Goal: Check status

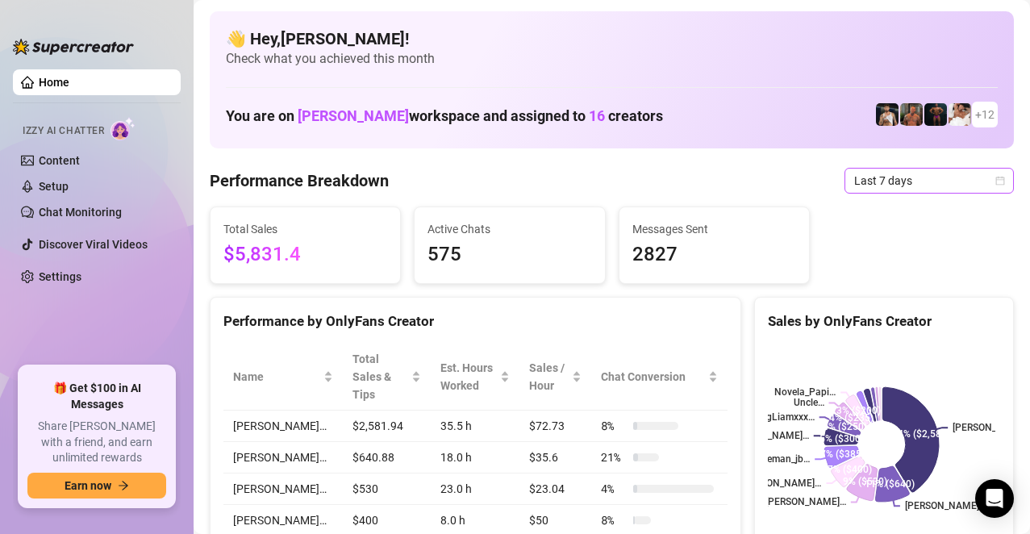
click at [978, 181] on span "Last 7 days" at bounding box center [929, 181] width 150 height 24
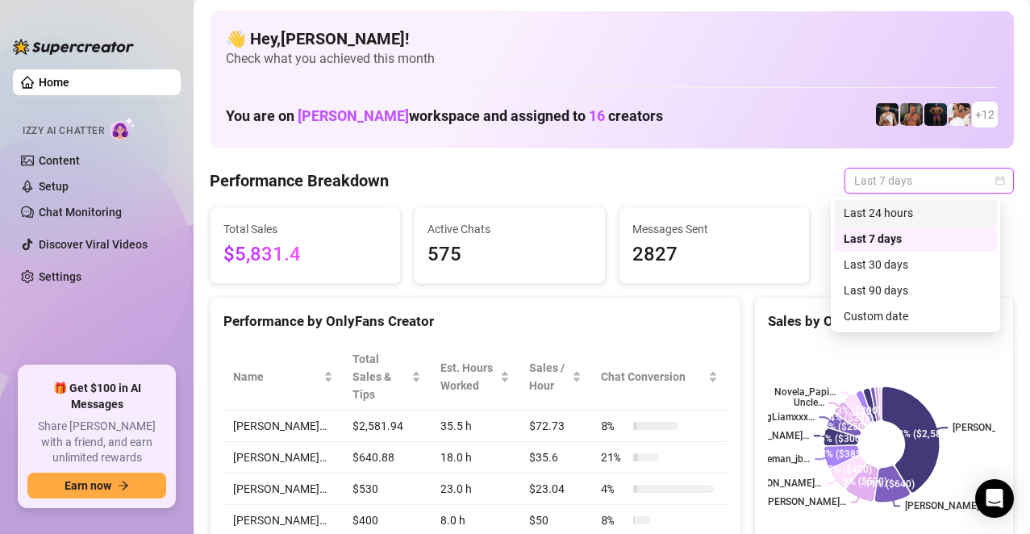
click at [908, 213] on div "Last 24 hours" at bounding box center [915, 213] width 144 height 18
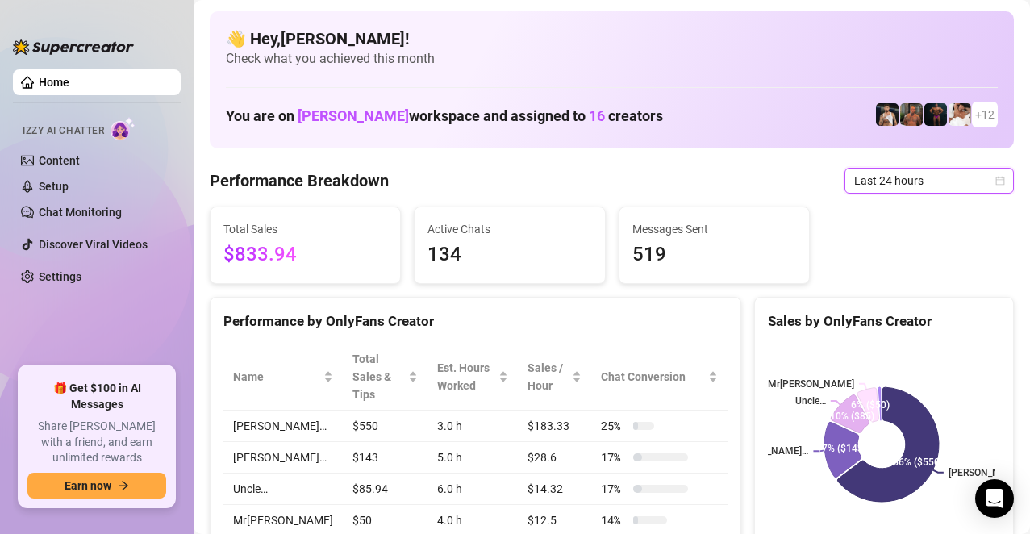
click at [976, 182] on span "Last 24 hours" at bounding box center [929, 181] width 150 height 24
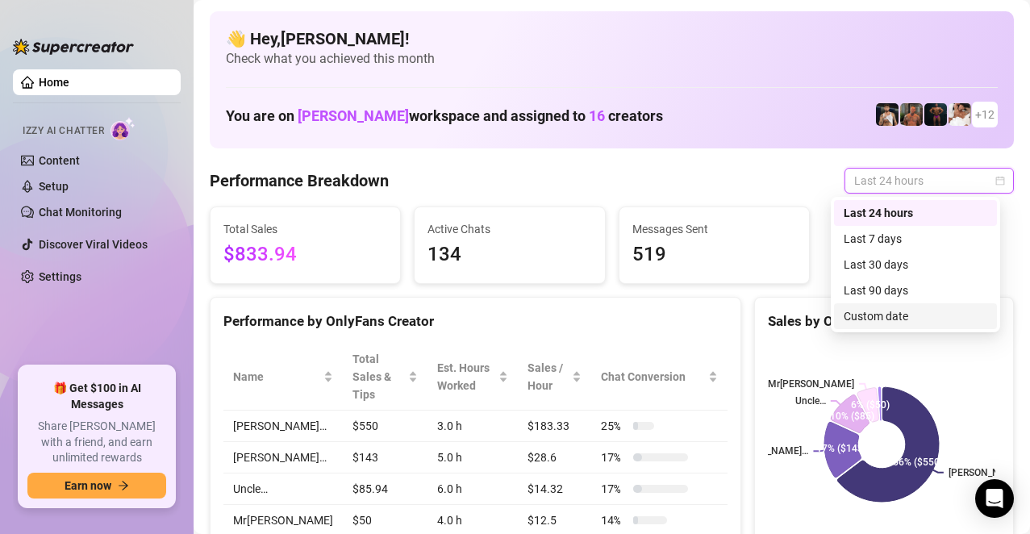
click at [877, 318] on div "Custom date" at bounding box center [915, 316] width 144 height 18
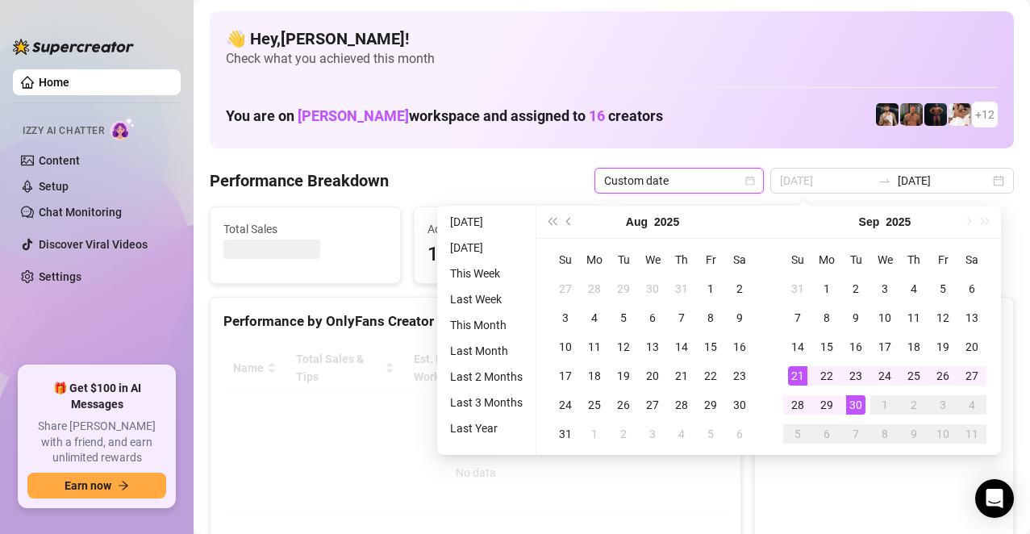
click at [798, 377] on div "21" at bounding box center [797, 375] width 19 height 19
type input "[DATE]"
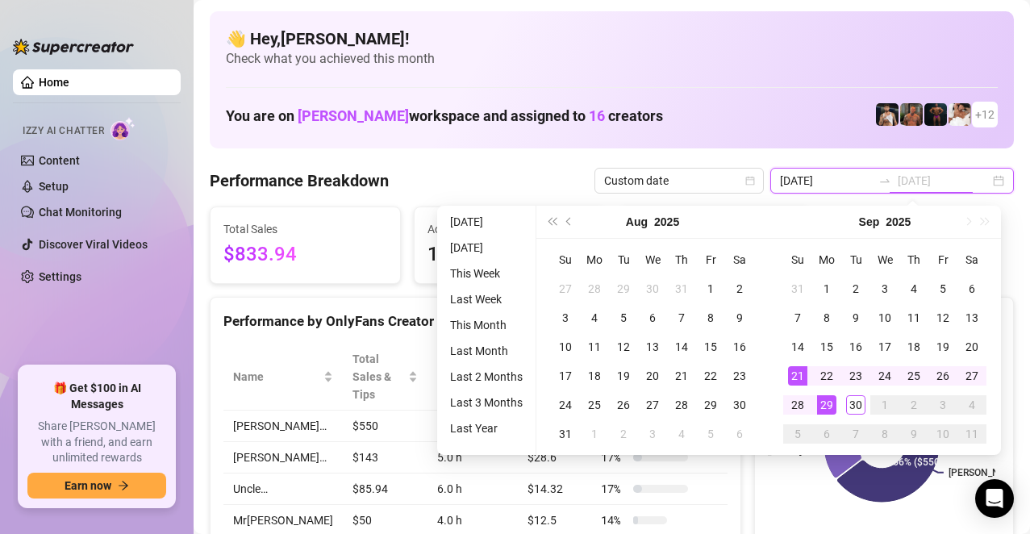
type input "[DATE]"
click at [798, 384] on div "21" at bounding box center [797, 375] width 19 height 19
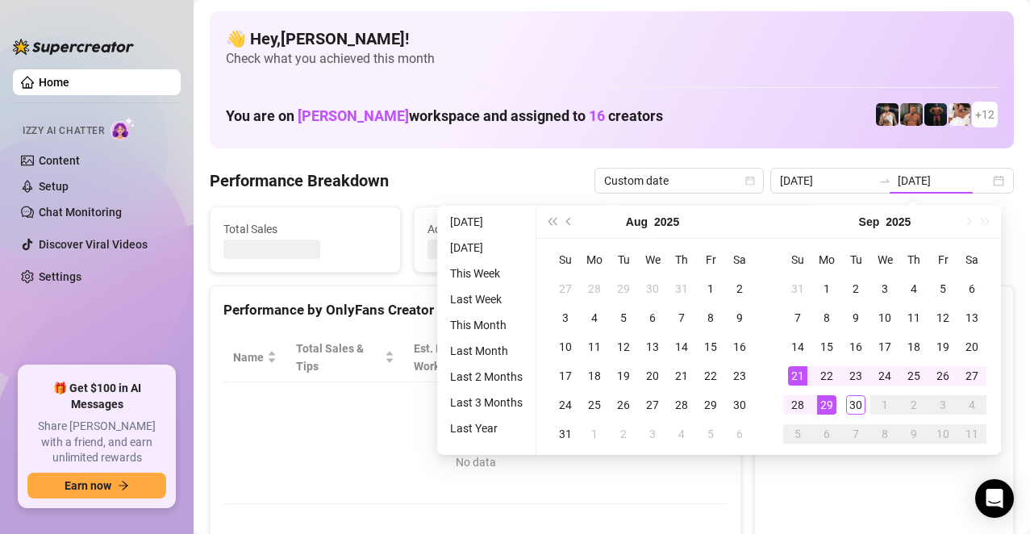
type input "[DATE]"
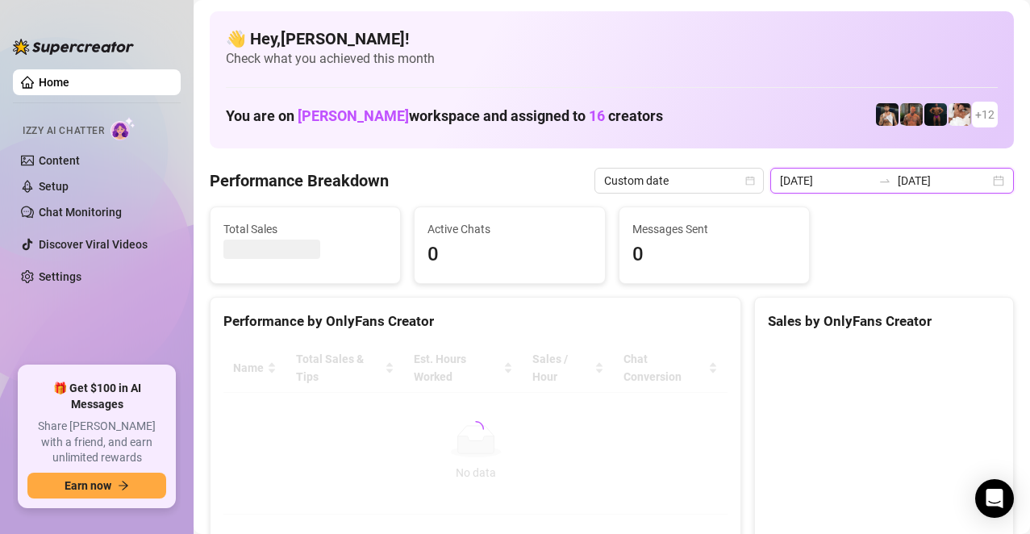
click at [913, 183] on input "[DATE]" at bounding box center [943, 181] width 92 height 18
click at [831, 186] on input "[DATE]" at bounding box center [826, 181] width 92 height 18
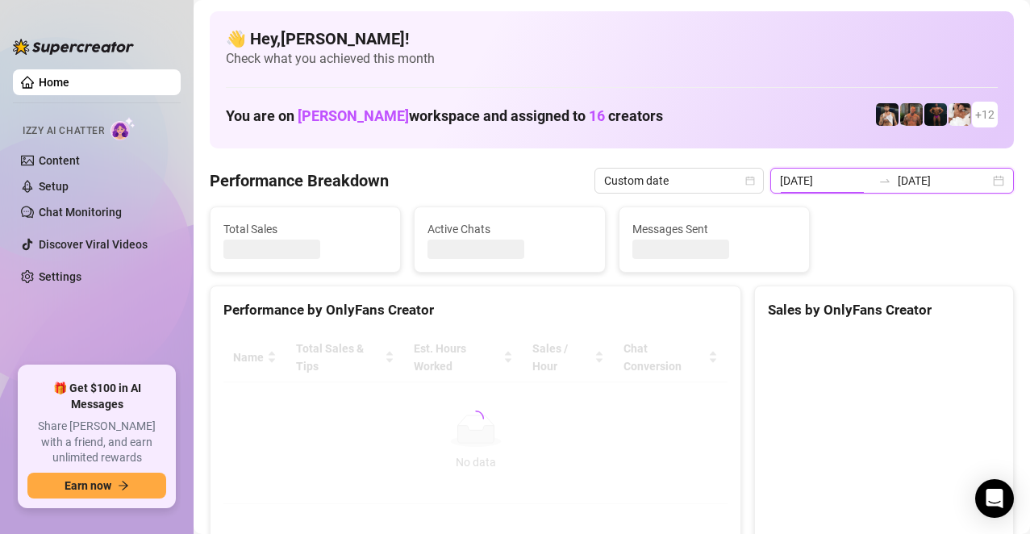
click at [832, 185] on input "[DATE]" at bounding box center [826, 181] width 92 height 18
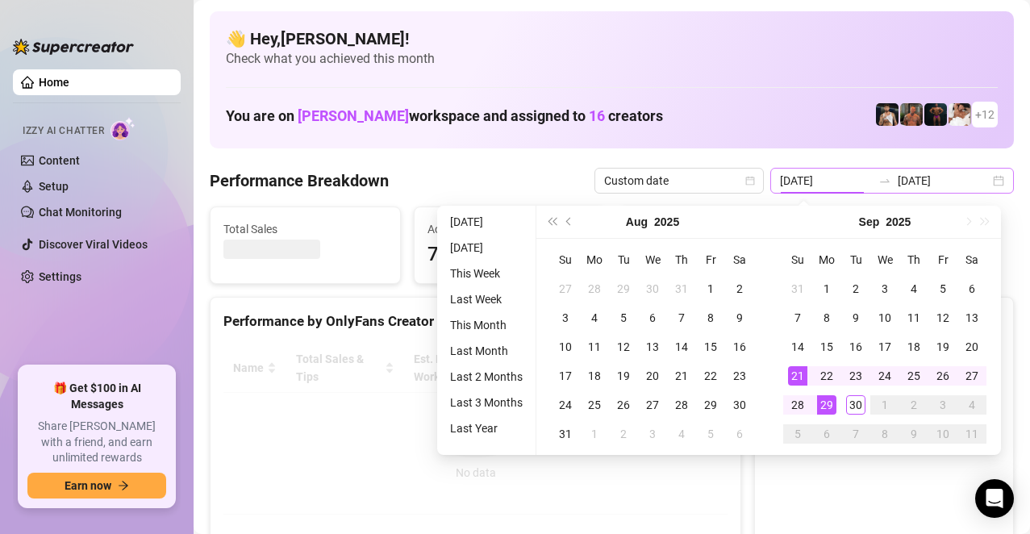
click at [968, 373] on div "27" at bounding box center [971, 375] width 19 height 19
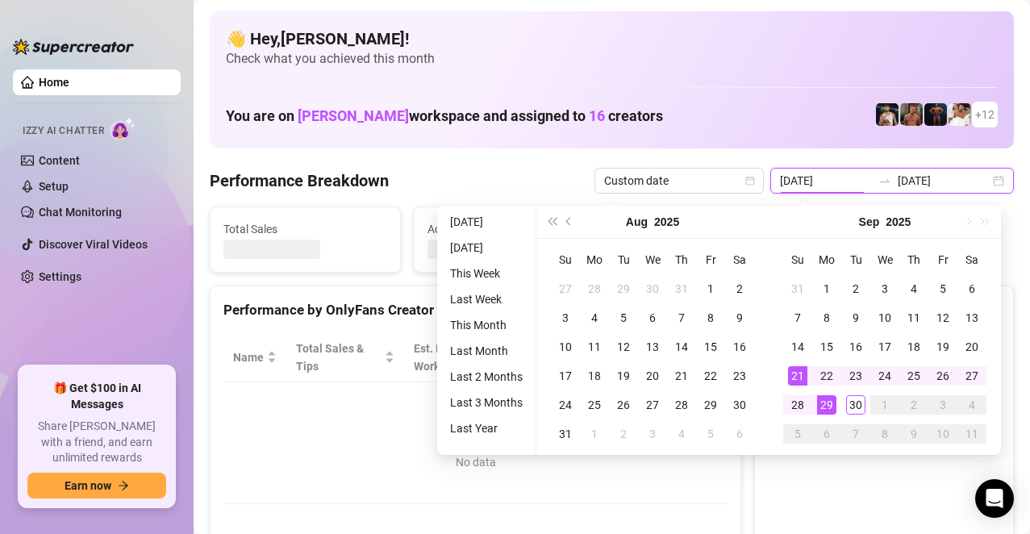
type input "[DATE]"
click at [930, 184] on input "[DATE]" at bounding box center [943, 181] width 92 height 18
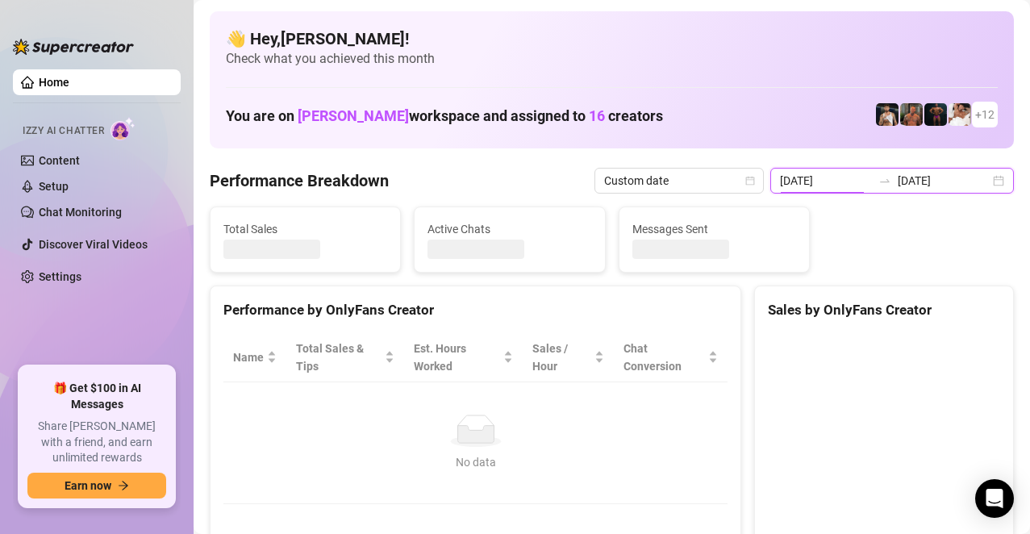
type input "[DATE]"
drag, startPoint x: 935, startPoint y: 185, endPoint x: 979, endPoint y: 182, distance: 43.6
click at [938, 183] on input "[DATE]" at bounding box center [943, 181] width 92 height 18
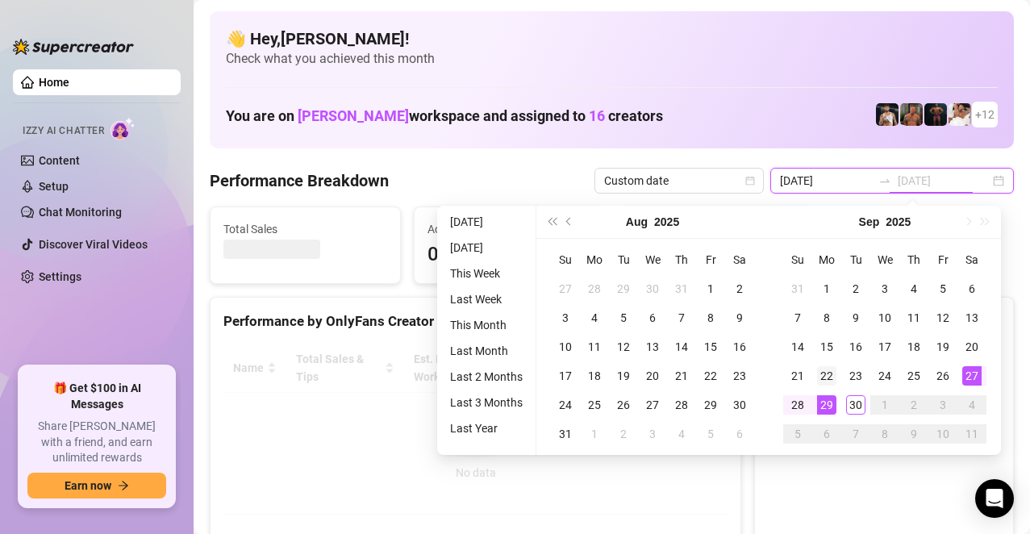
type input "[DATE]"
click at [804, 381] on div "21" at bounding box center [797, 375] width 19 height 19
click at [797, 381] on canvas at bounding box center [881, 464] width 227 height 242
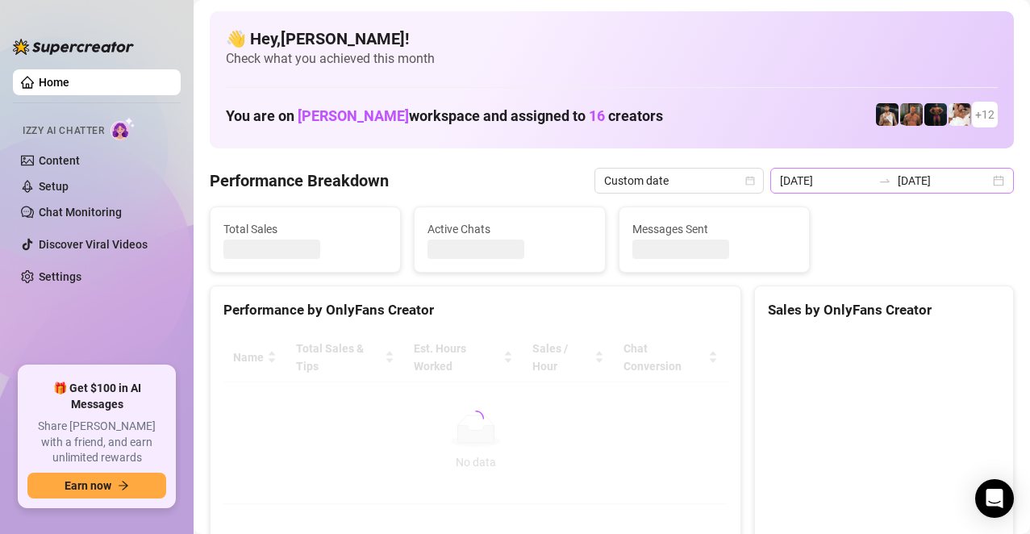
type input "[DATE]"
click at [795, 178] on input "[DATE]" at bounding box center [826, 181] width 92 height 18
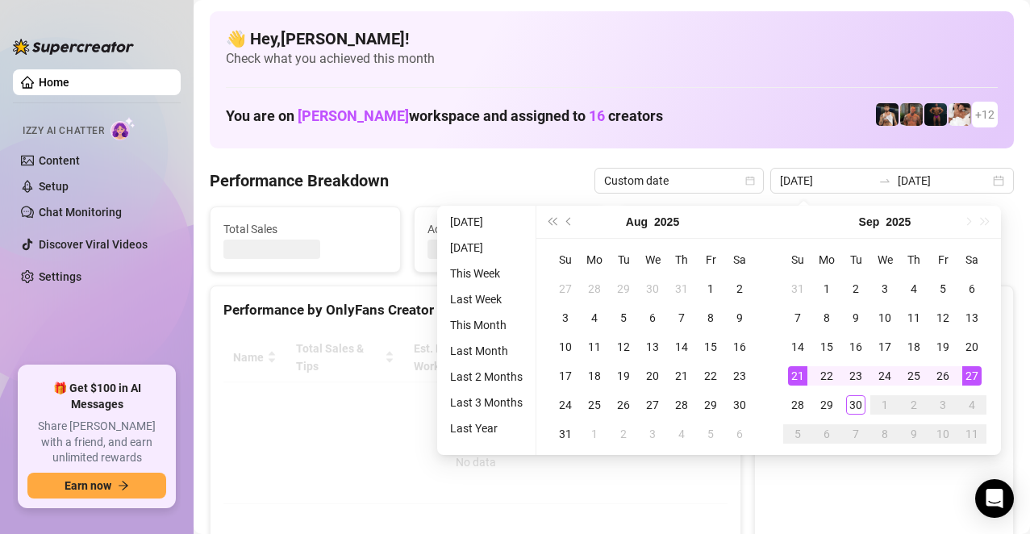
click at [687, 476] on div at bounding box center [475, 418] width 504 height 171
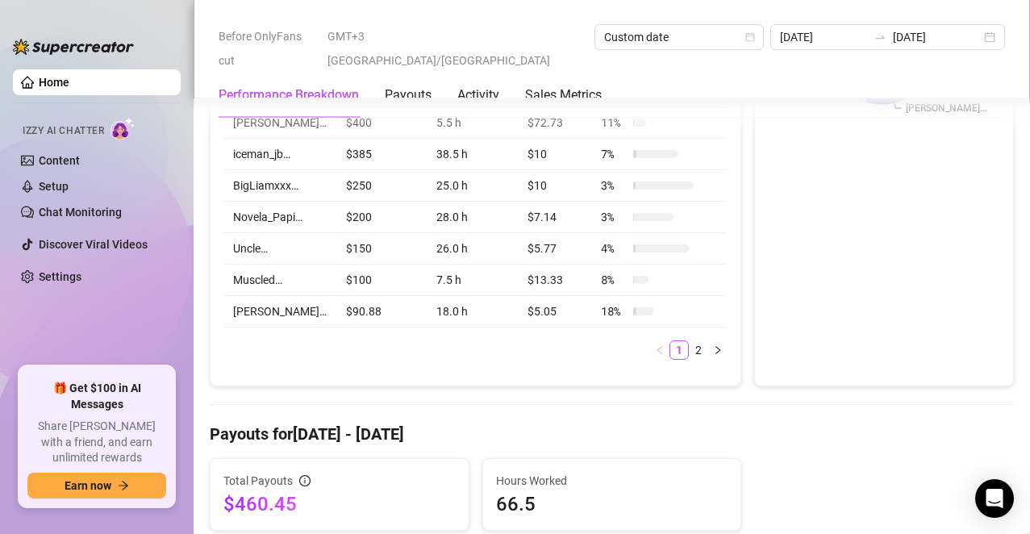
scroll to position [484, 0]
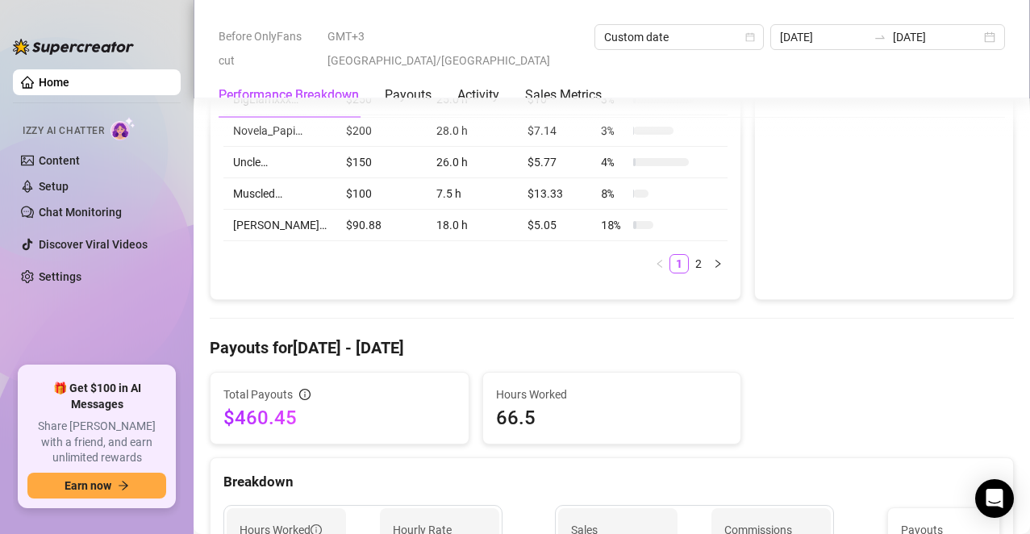
click at [708, 336] on h4 "Payouts for [DATE] - [DATE]" at bounding box center [612, 347] width 804 height 23
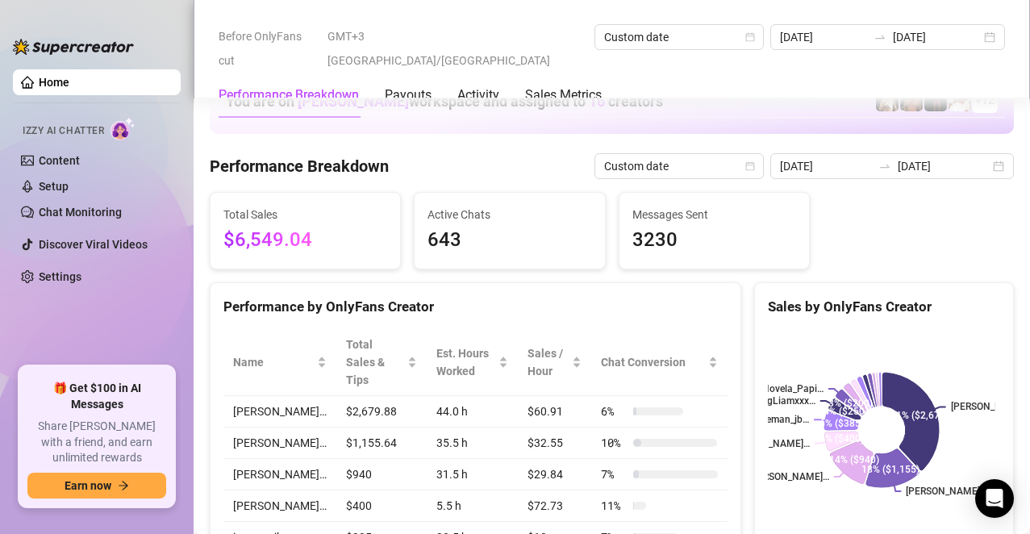
scroll to position [0, 0]
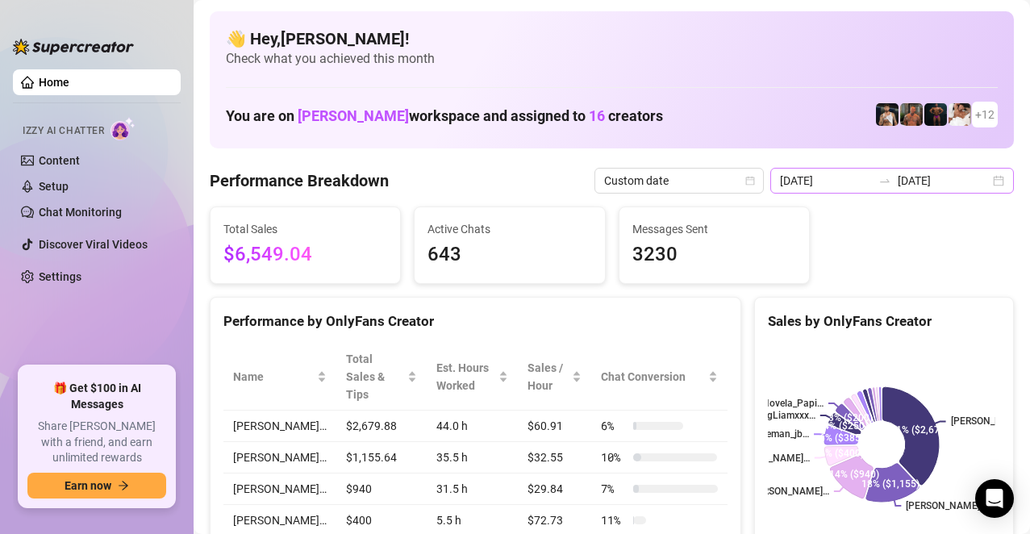
click at [982, 181] on div "[DATE] [DATE]" at bounding box center [892, 181] width 244 height 26
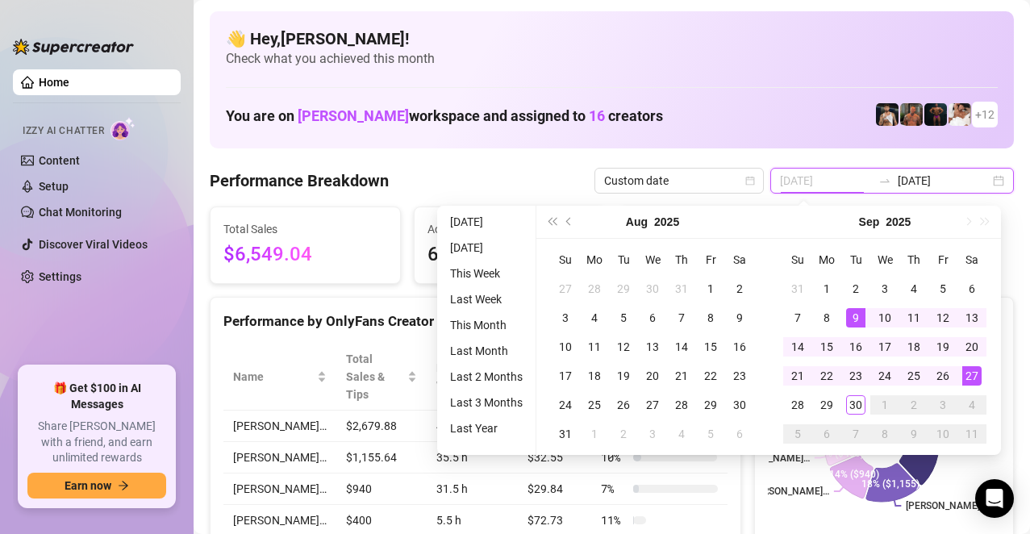
type input "[DATE]"
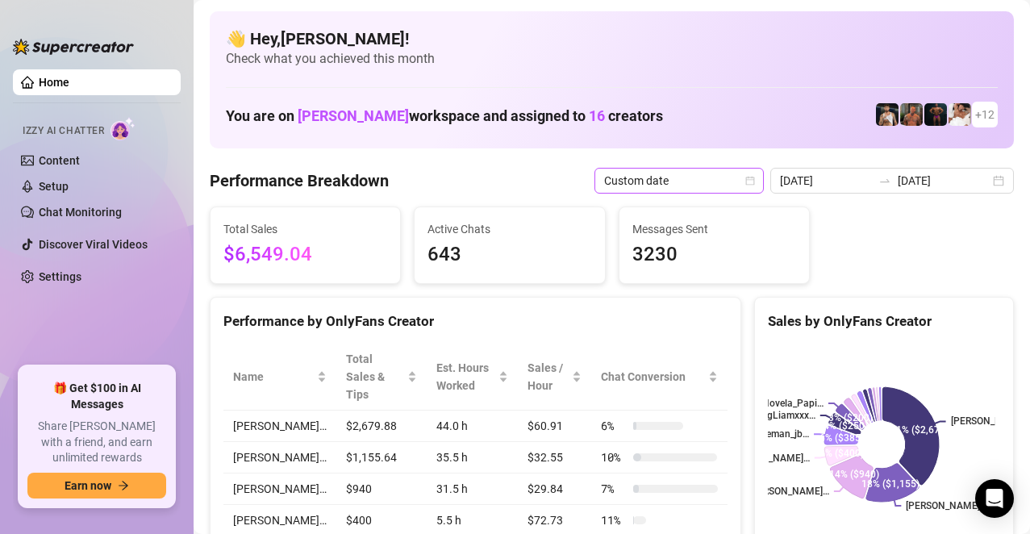
click at [752, 179] on icon "calendar" at bounding box center [750, 181] width 10 height 10
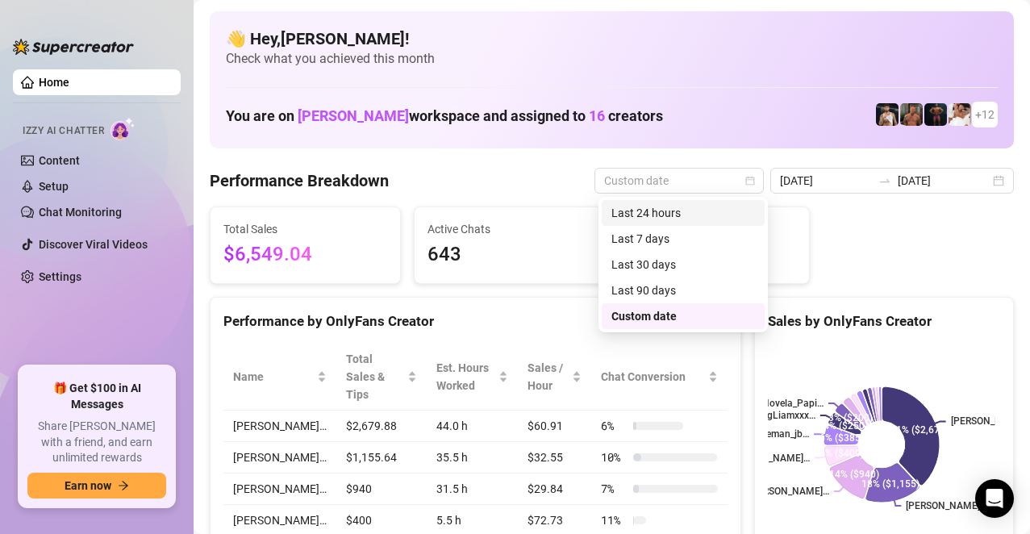
click at [696, 219] on div "Last 24 hours" at bounding box center [683, 213] width 144 height 18
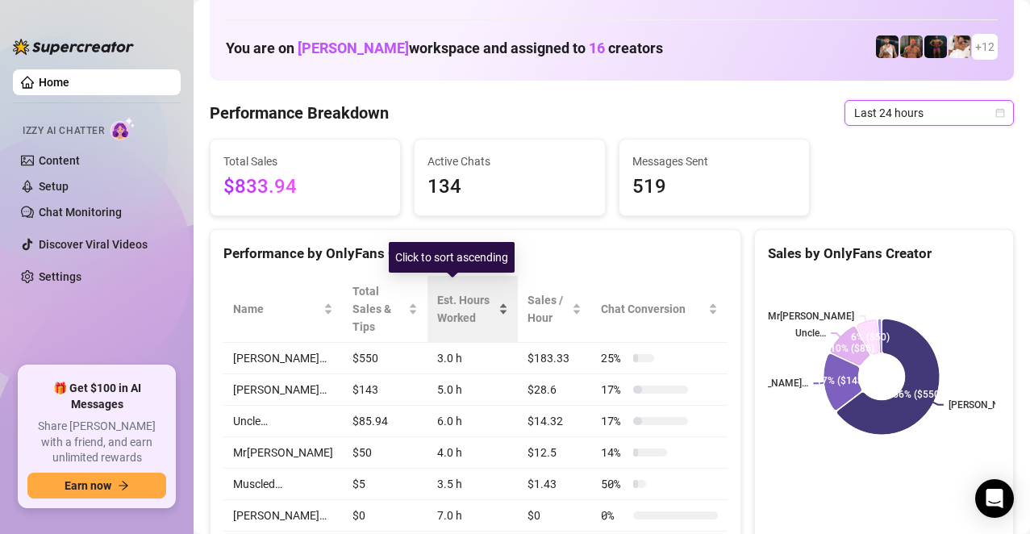
scroll to position [161, 0]
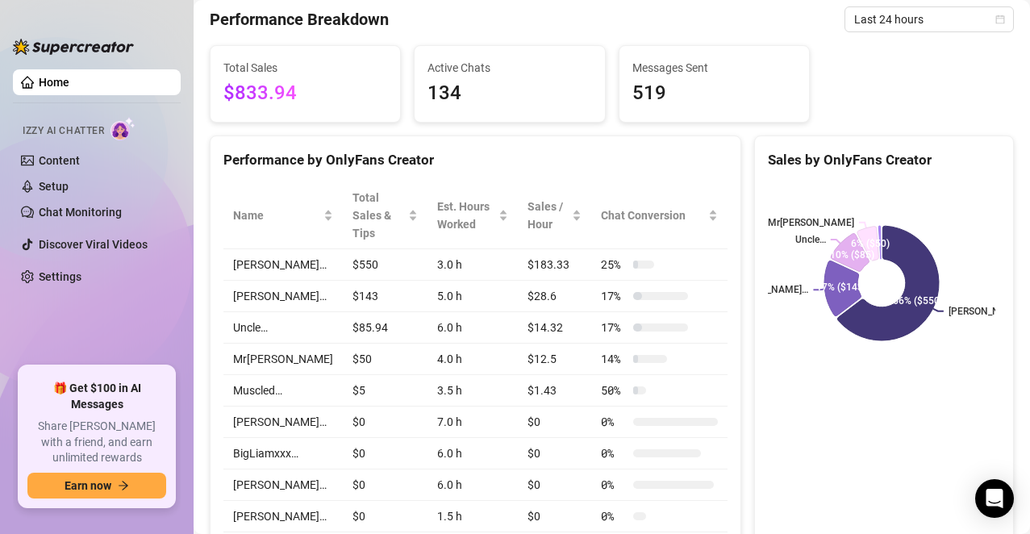
click at [240, 344] on td "Mr[PERSON_NAME]" at bounding box center [282, 358] width 119 height 31
drag, startPoint x: 252, startPoint y: 344, endPoint x: 278, endPoint y: 352, distance: 27.6
click at [279, 352] on td "Mr[PERSON_NAME]" at bounding box center [282, 358] width 119 height 31
drag, startPoint x: 840, startPoint y: 219, endPoint x: 826, endPoint y: 215, distance: 14.3
click at [826, 215] on icon "[PERSON_NAME]… [PERSON_NAME]… Uncle… Mr… 66% ($550) 17% ($143) 10% ($85) 6% ($5…" at bounding box center [881, 283] width 227 height 202
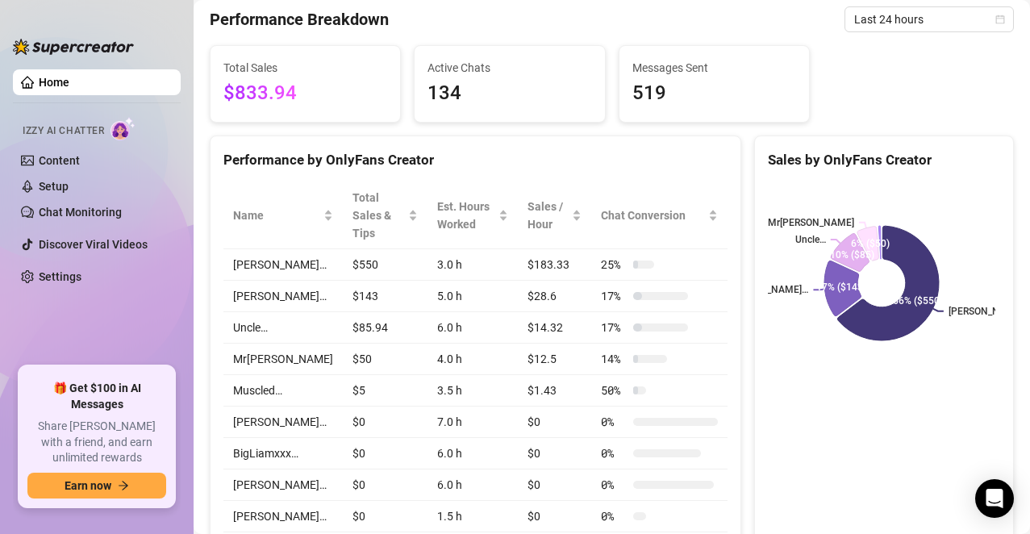
click at [854, 190] on rect at bounding box center [881, 283] width 227 height 202
click at [639, 355] on div at bounding box center [650, 359] width 34 height 8
click at [246, 343] on td "Mr[PERSON_NAME]" at bounding box center [282, 358] width 119 height 31
click at [240, 343] on td "Mr[PERSON_NAME]" at bounding box center [282, 358] width 119 height 31
drag, startPoint x: 231, startPoint y: 343, endPoint x: 289, endPoint y: 355, distance: 60.1
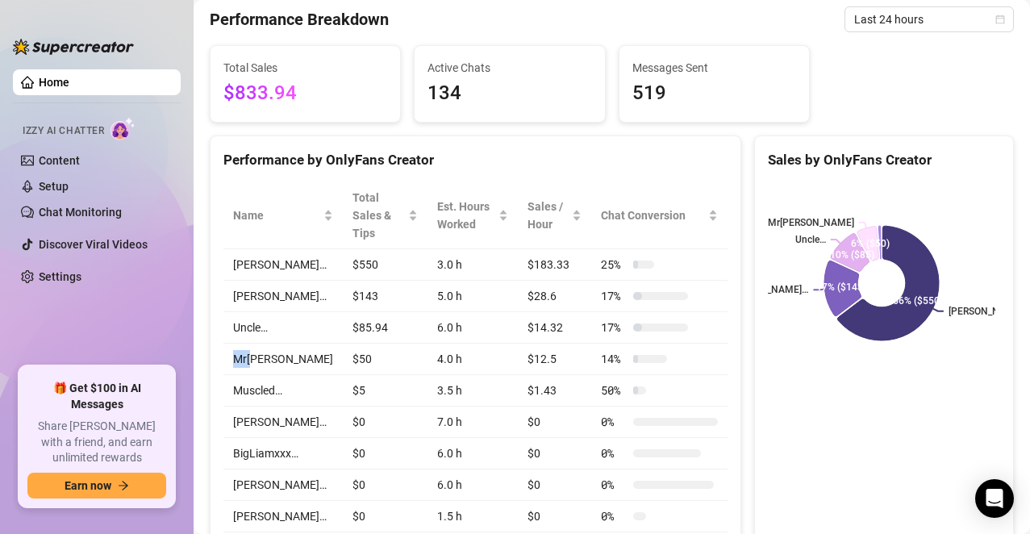
click at [289, 355] on td "Mr[PERSON_NAME]" at bounding box center [282, 358] width 119 height 31
click at [131, 318] on ul "Home Izzy AI Chatter Content Setup Chat Monitoring Discover Viral Videos Settin…" at bounding box center [97, 211] width 168 height 297
drag, startPoint x: 123, startPoint y: 335, endPoint x: 94, endPoint y: 322, distance: 31.0
click at [121, 335] on ul "Home Izzy AI Chatter Content Setup Chat Monitoring Discover Viral Videos Settin…" at bounding box center [97, 211] width 168 height 297
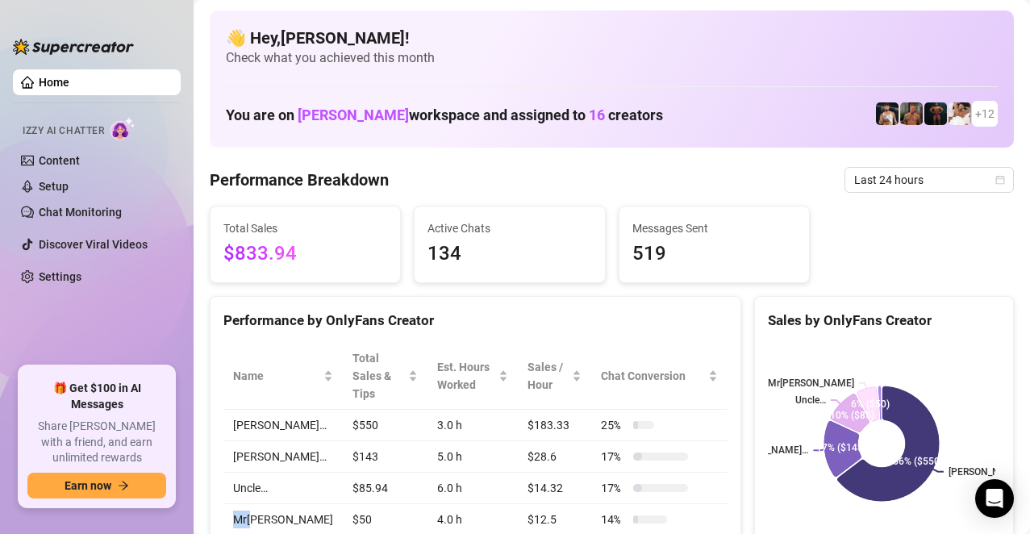
scroll to position [0, 0]
